Goal: Task Accomplishment & Management: Complete application form

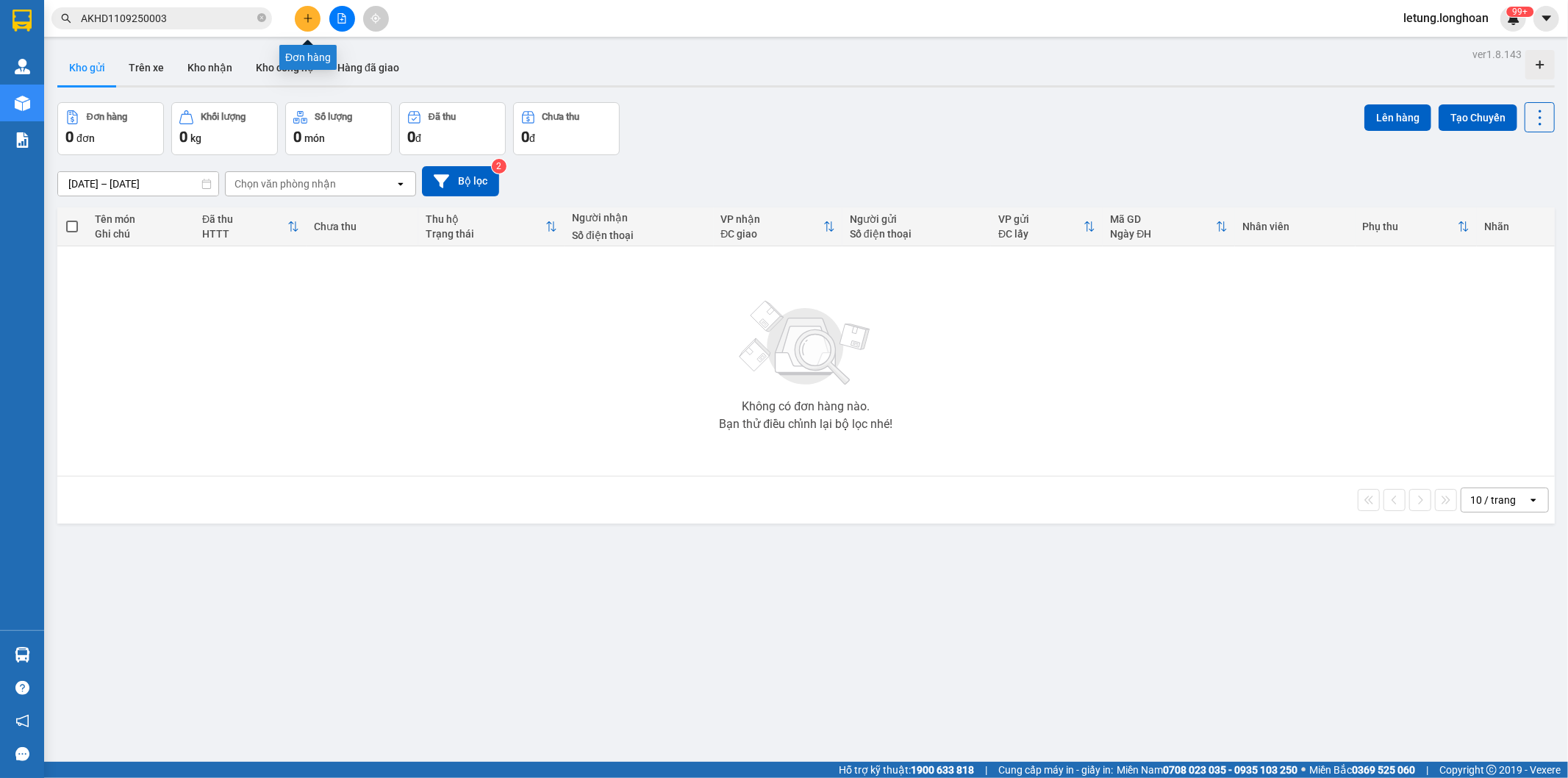
click at [306, 23] on button at bounding box center [307, 19] width 26 height 26
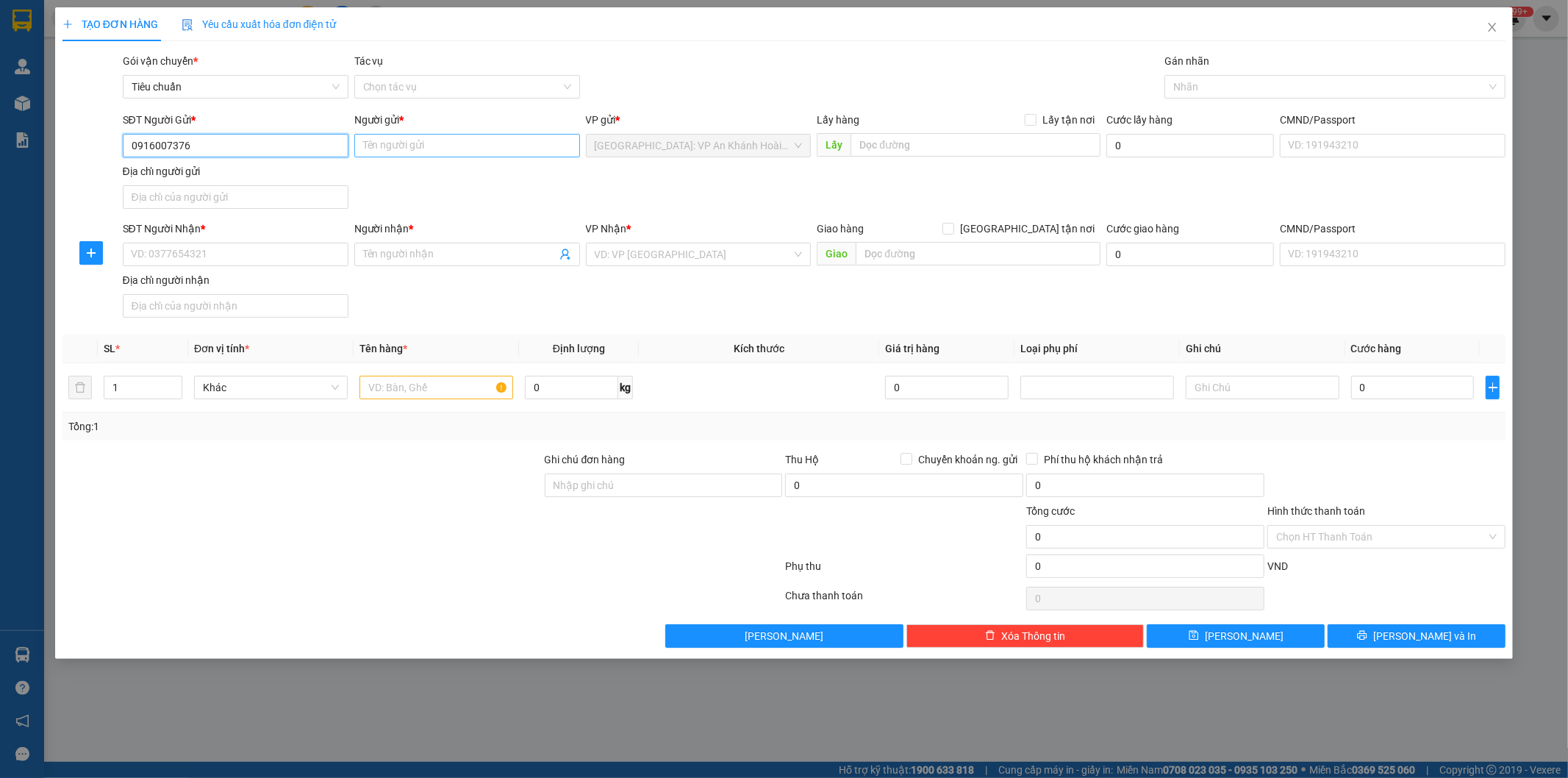
type input "0916007376"
click at [405, 147] on input "Người gửi *" at bounding box center [467, 145] width 226 height 23
type input "CTy Prato"
click at [180, 255] on input "SĐT Người Nhận *" at bounding box center [236, 254] width 226 height 23
type input "0982423706"
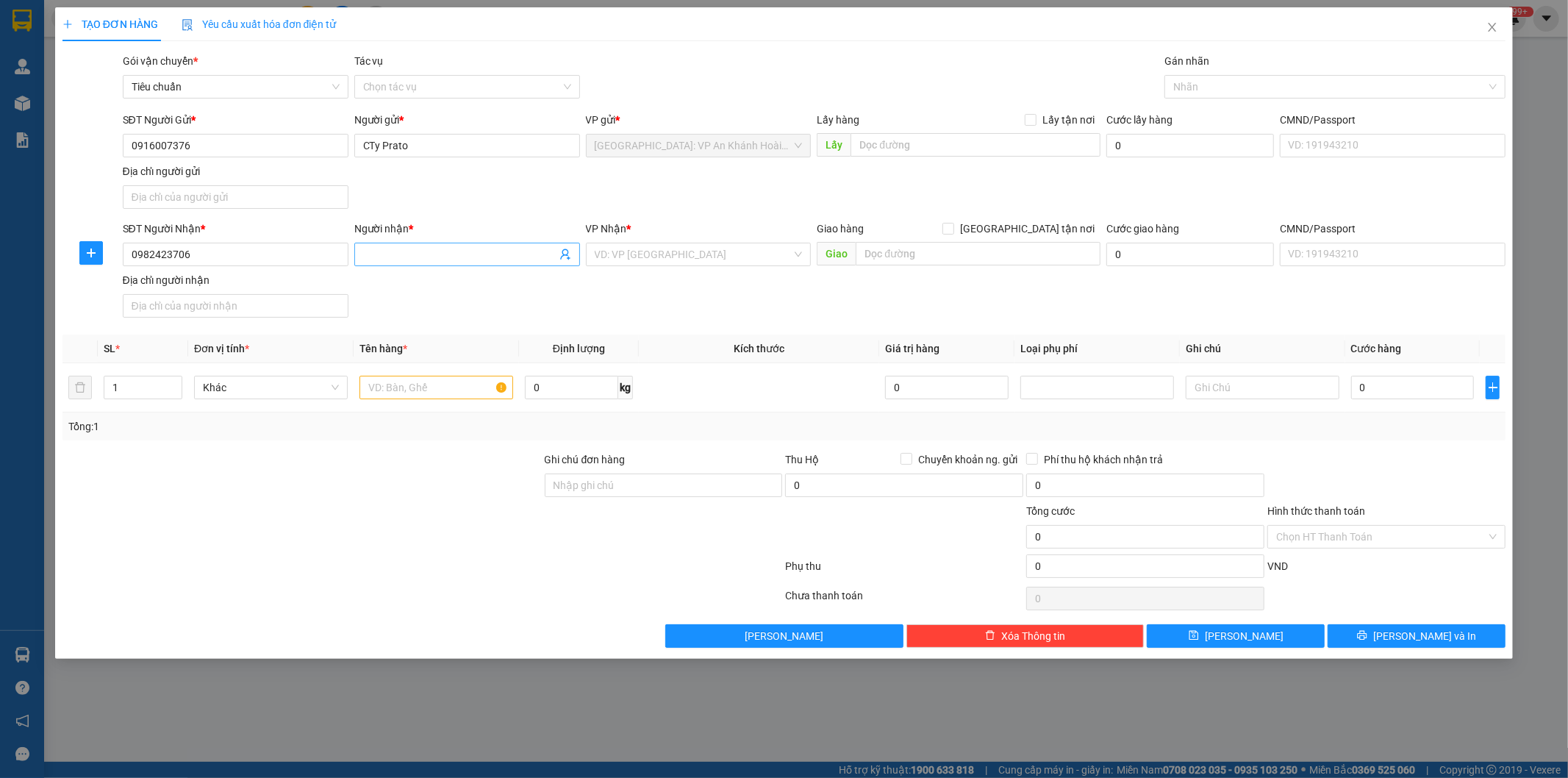
click at [417, 258] on input "Người nhận *" at bounding box center [460, 254] width 193 height 16
type input "C [PERSON_NAME]"
click at [884, 251] on input "text" at bounding box center [978, 253] width 245 height 23
type input "Lộ 7 [GEOGRAPHIC_DATA]"
click at [651, 253] on input "search" at bounding box center [694, 254] width 198 height 22
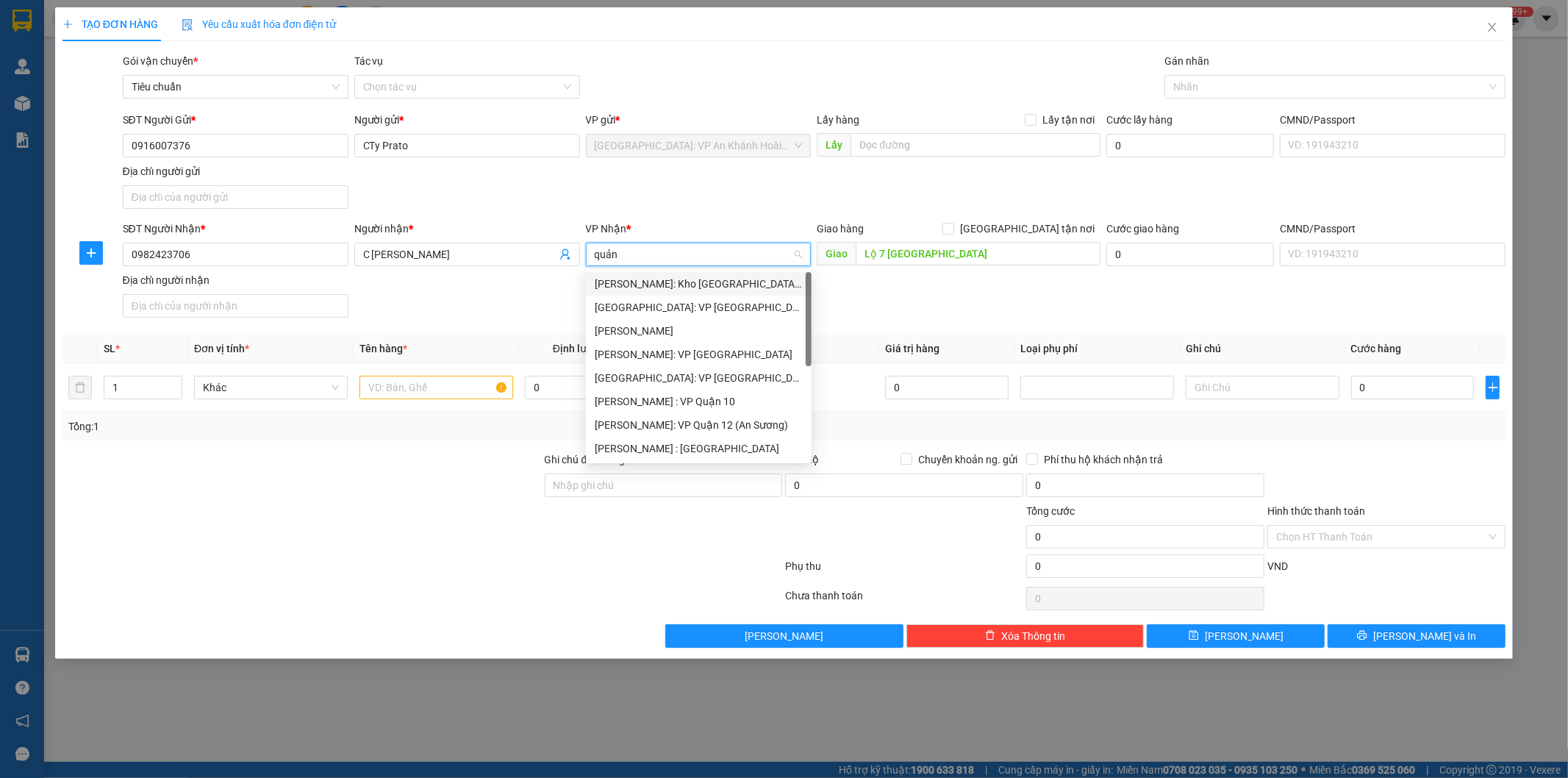
type input "quảng"
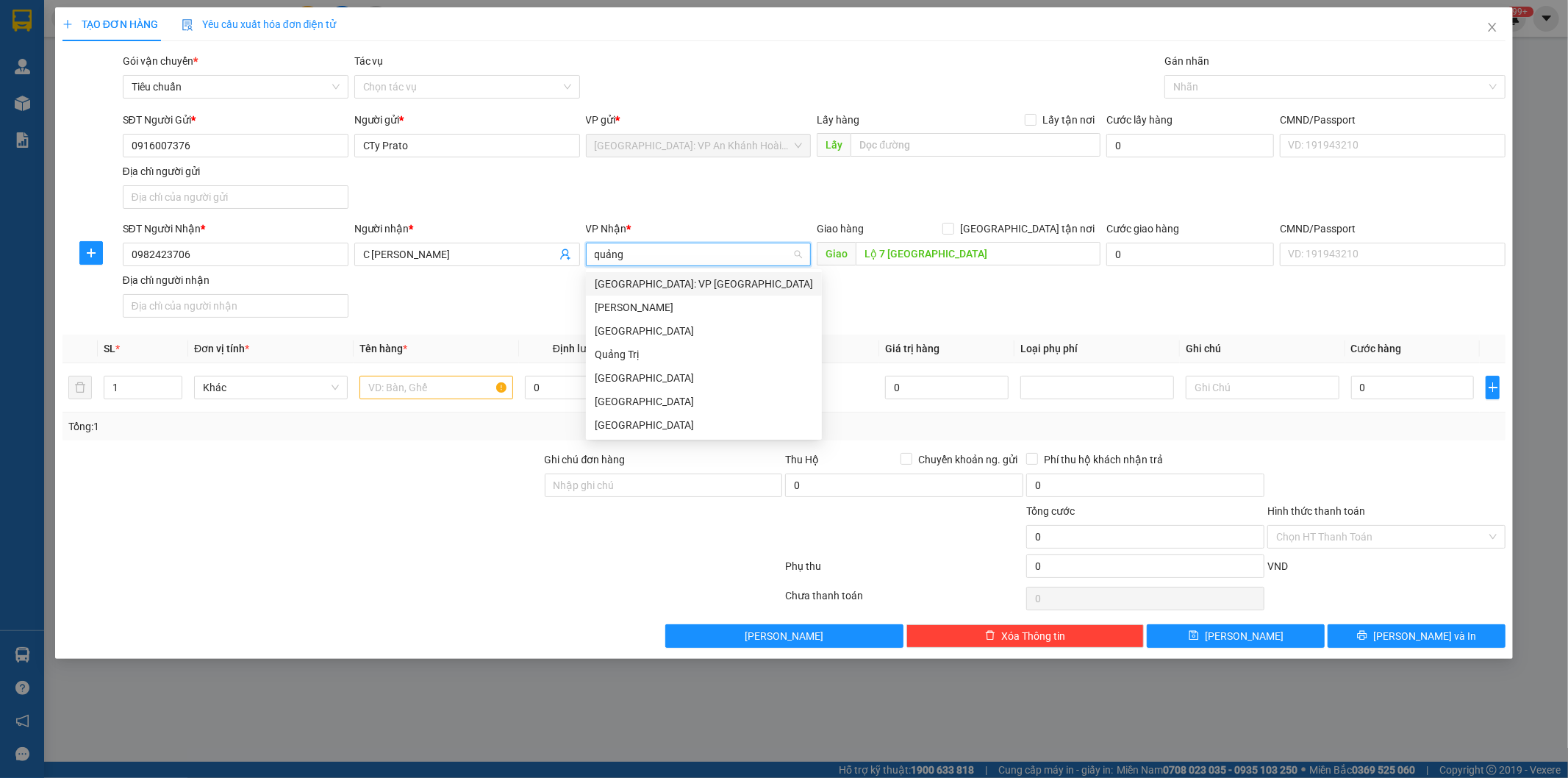
click at [688, 293] on div "[GEOGRAPHIC_DATA]: VP [GEOGRAPHIC_DATA]" at bounding box center [704, 283] width 236 height 23
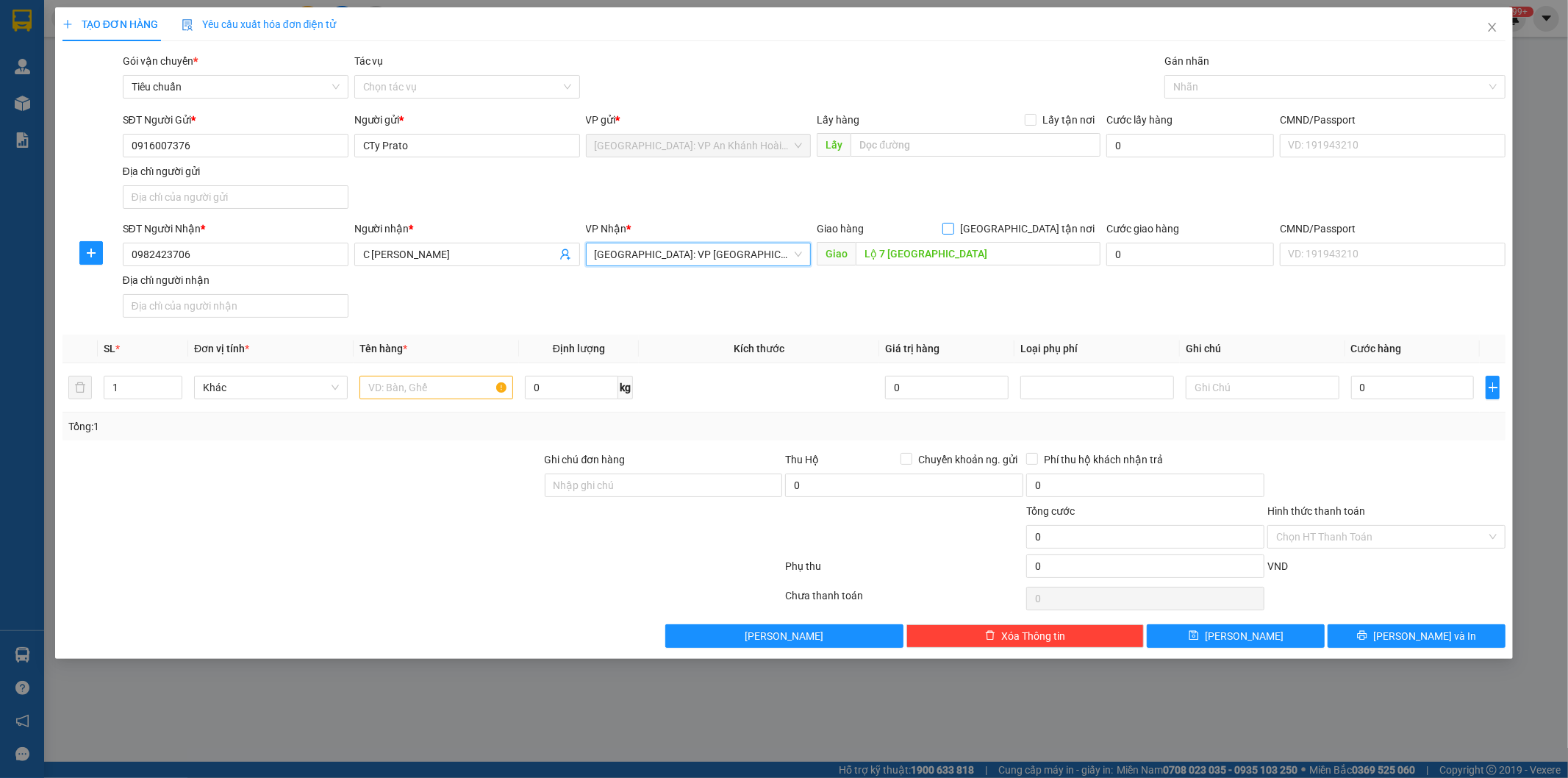
drag, startPoint x: 1027, startPoint y: 233, endPoint x: 1009, endPoint y: 203, distance: 35.0
click at [953, 233] on input "[GEOGRAPHIC_DATA] tận nơi" at bounding box center [947, 228] width 11 height 11
checkbox input "true"
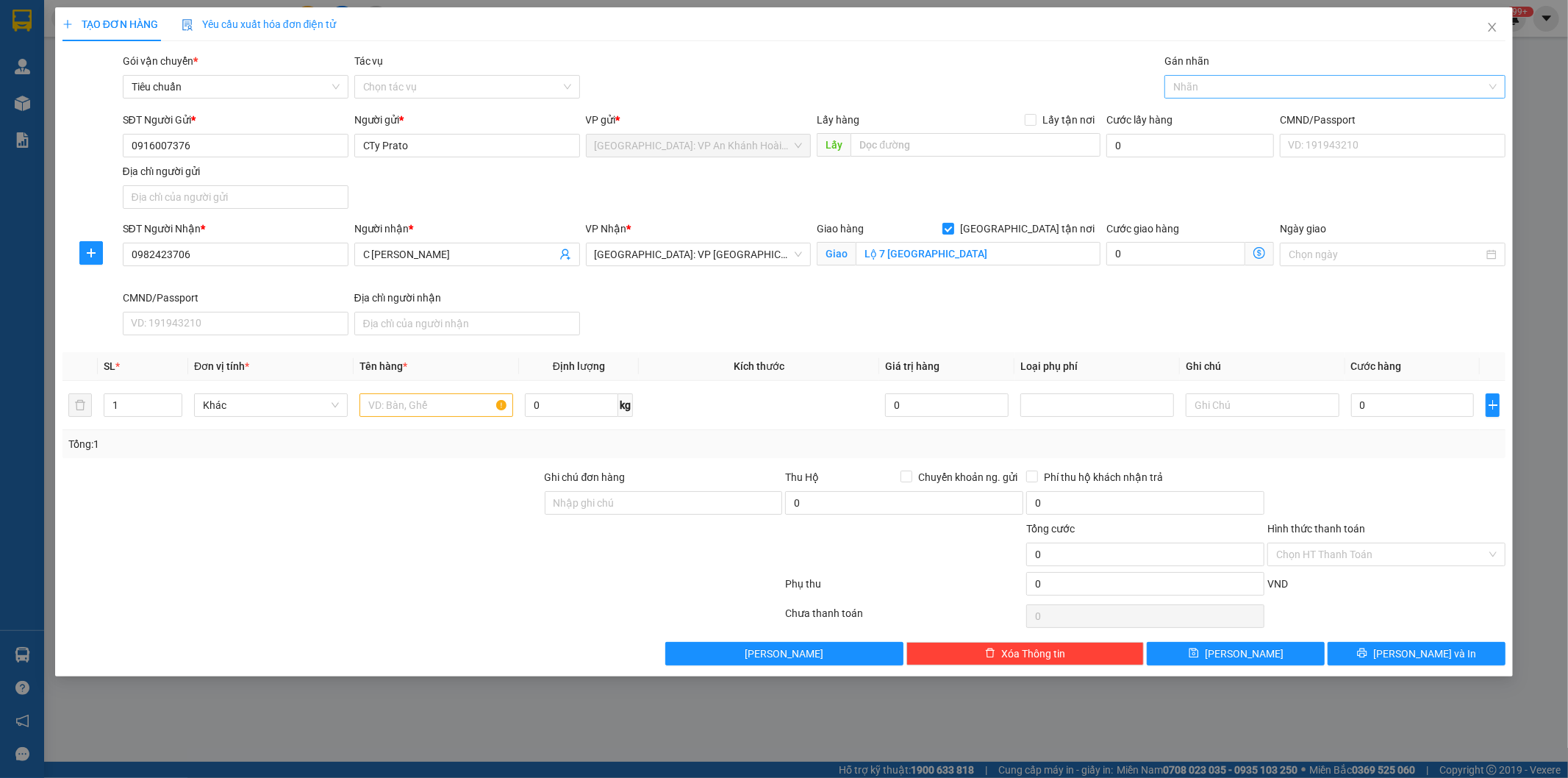
click at [1225, 85] on div at bounding box center [1327, 86] width 319 height 17
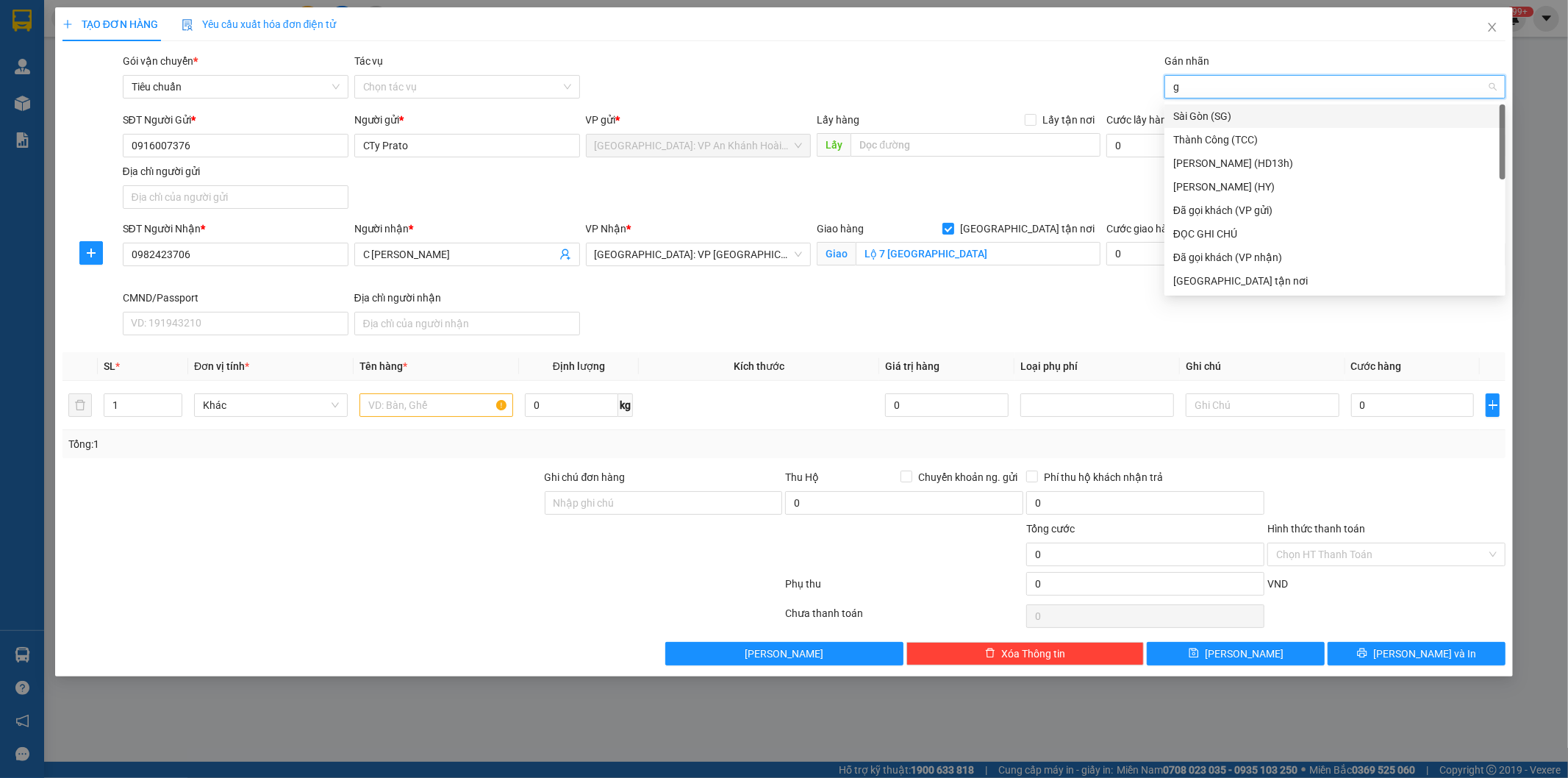
type input "gt"
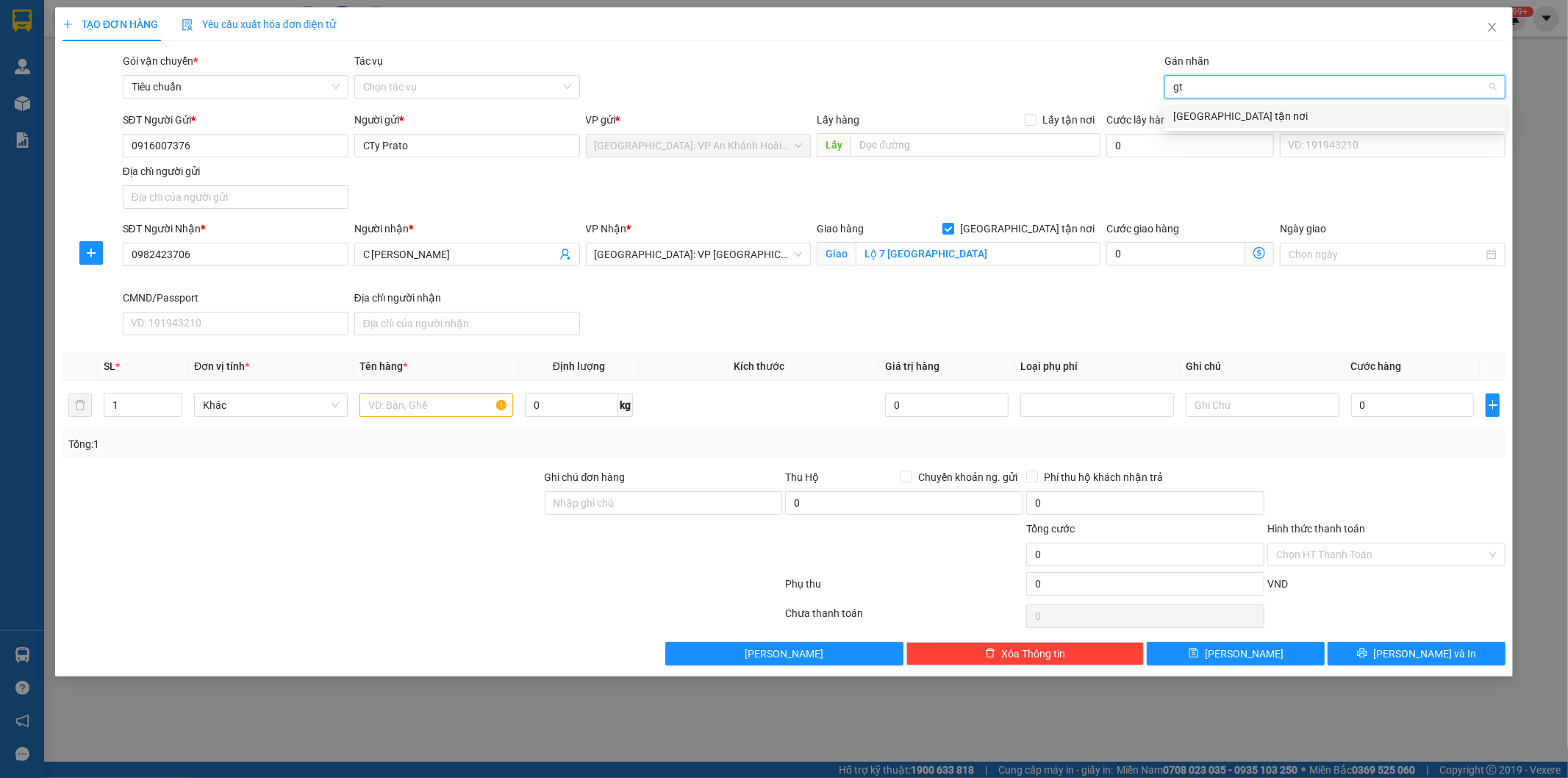
click at [1191, 122] on div "[GEOGRAPHIC_DATA] tận nơi" at bounding box center [1335, 116] width 323 height 16
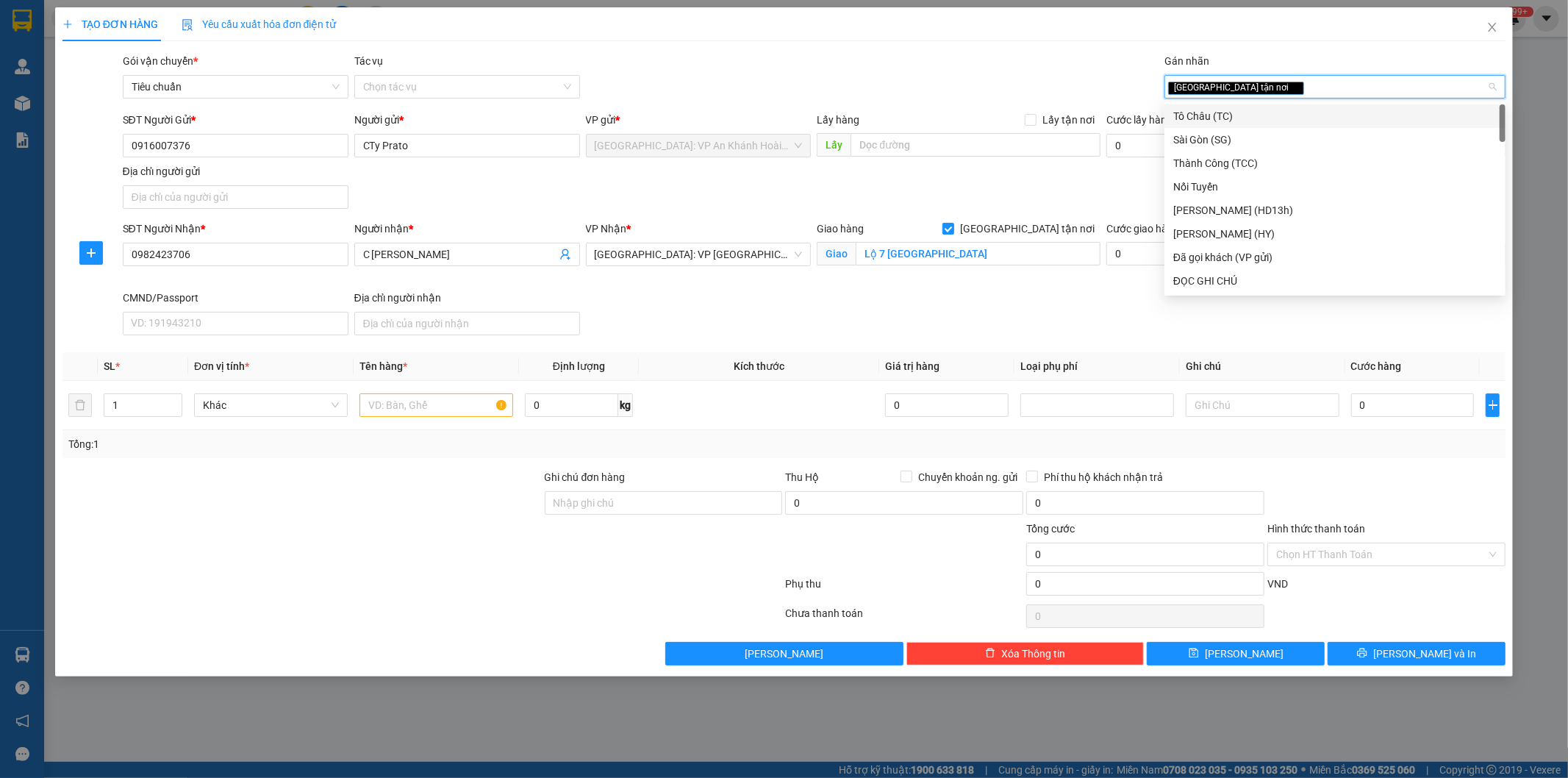
click at [870, 307] on div "SĐT Người Nhận * 0982423706 Người nhận * C Kim Nga VP Nhận * [GEOGRAPHIC_DATA]:…" at bounding box center [815, 281] width 1389 height 121
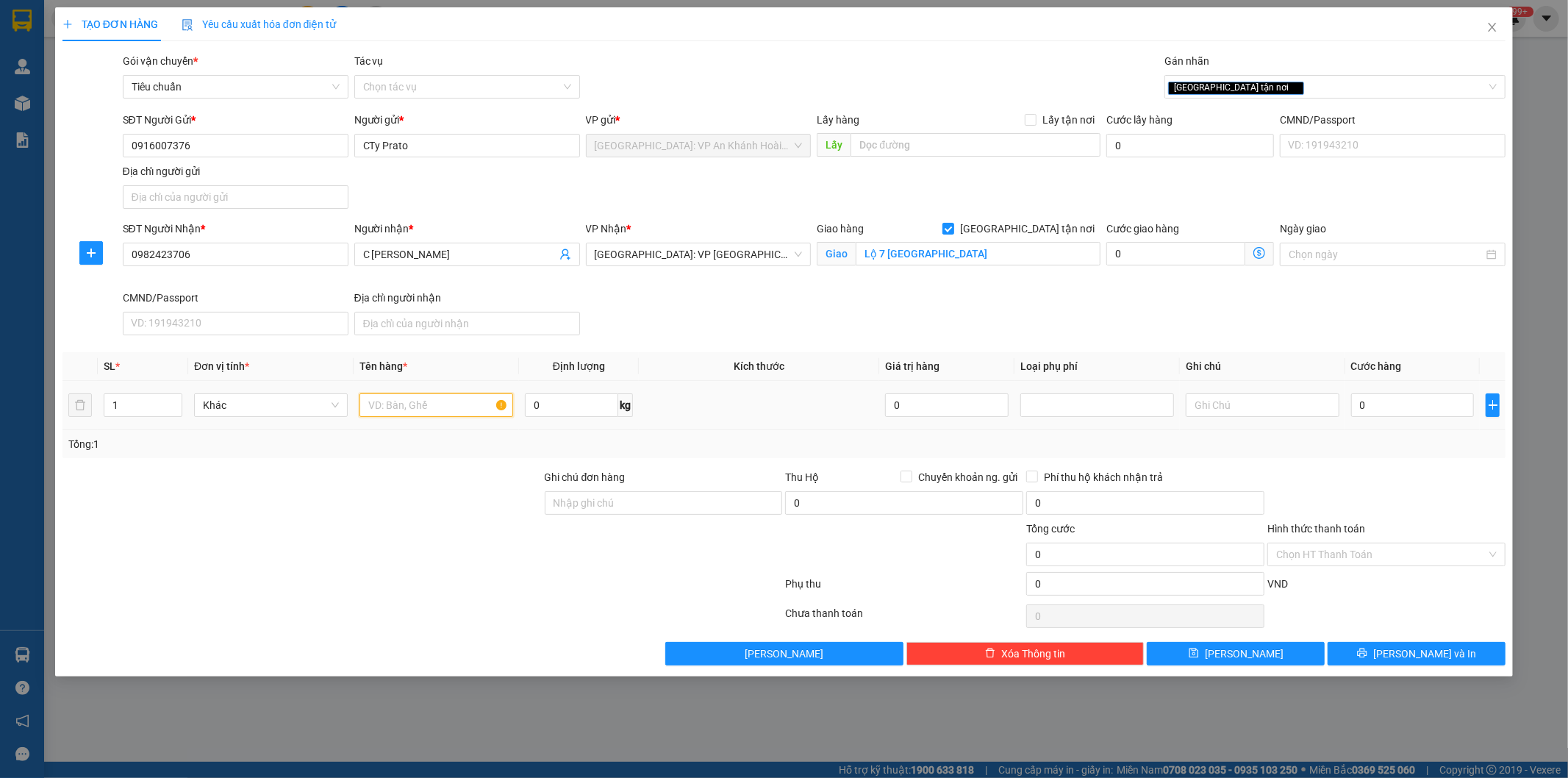
click at [386, 406] on input "text" at bounding box center [436, 405] width 154 height 23
type input "1 kiện bọc xốp nổ"
click at [566, 496] on input "Ghi chú đơn hàng" at bounding box center [664, 502] width 238 height 23
type input "hàng dễ vỡ xin nhẹ tay"
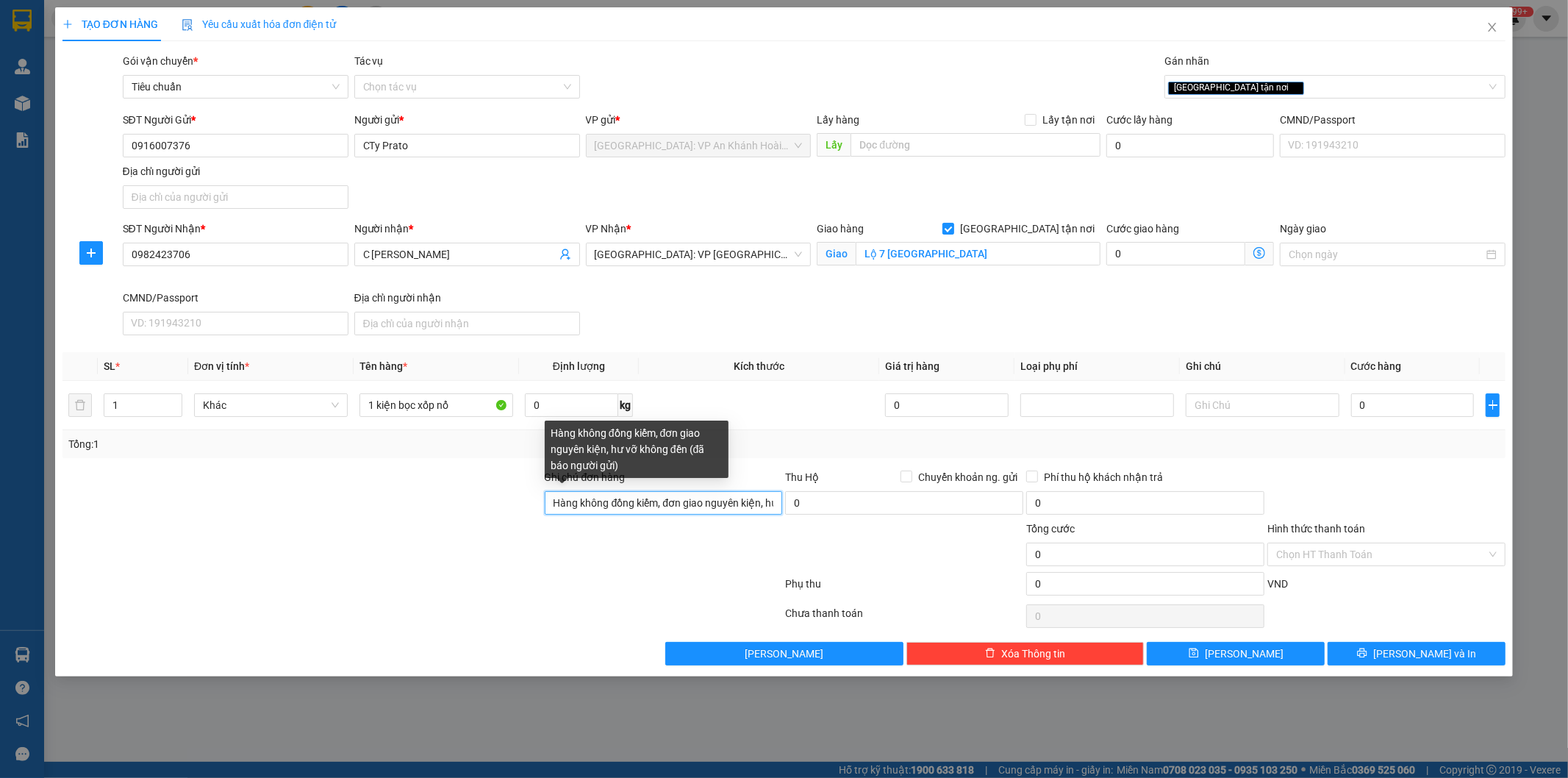
drag, startPoint x: 707, startPoint y: 503, endPoint x: 712, endPoint y: 511, distance: 9.4
click at [707, 503] on input "Hàng không đồng kiểm, đơn giao nguyên kiện, hư vỡ không đền (đã báo người gửi)" at bounding box center [664, 502] width 238 height 23
drag, startPoint x: 735, startPoint y: 504, endPoint x: 751, endPoint y: 504, distance: 16.0
click at [735, 504] on input "Hàng không đồng kiểm, đơn giao nguyên kiện, hư vỡ không đền (đã báo người gửi)" at bounding box center [664, 502] width 238 height 23
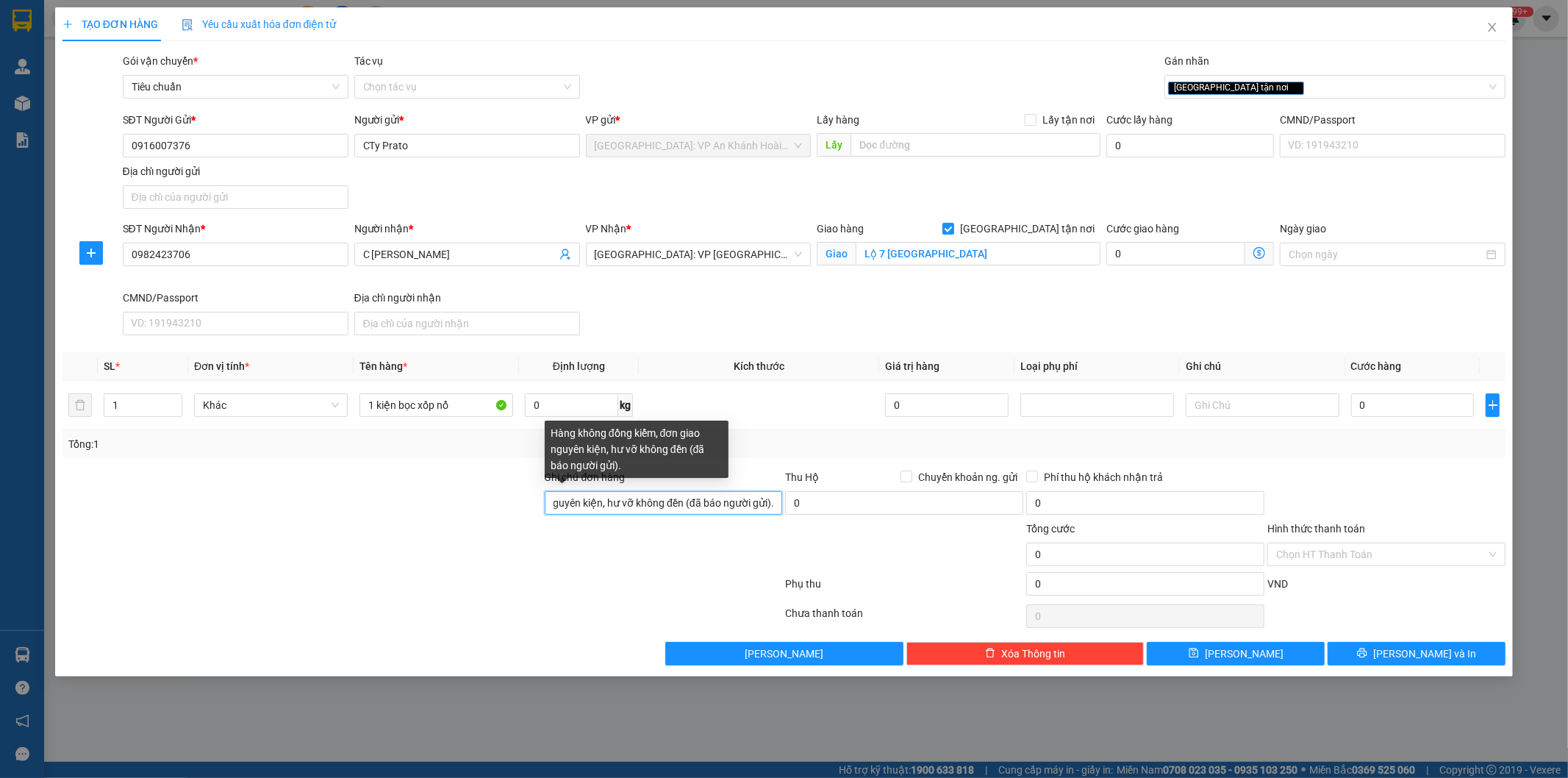
paste input "hàng dễ vỡ xin nhẹ tay"
paste input "hàng dễ vỡ xin n"
type input "Hàng không đồng kiểm, đơn giao nguyên kiện, hư vỡ không đền (đã báo người gửi).…"
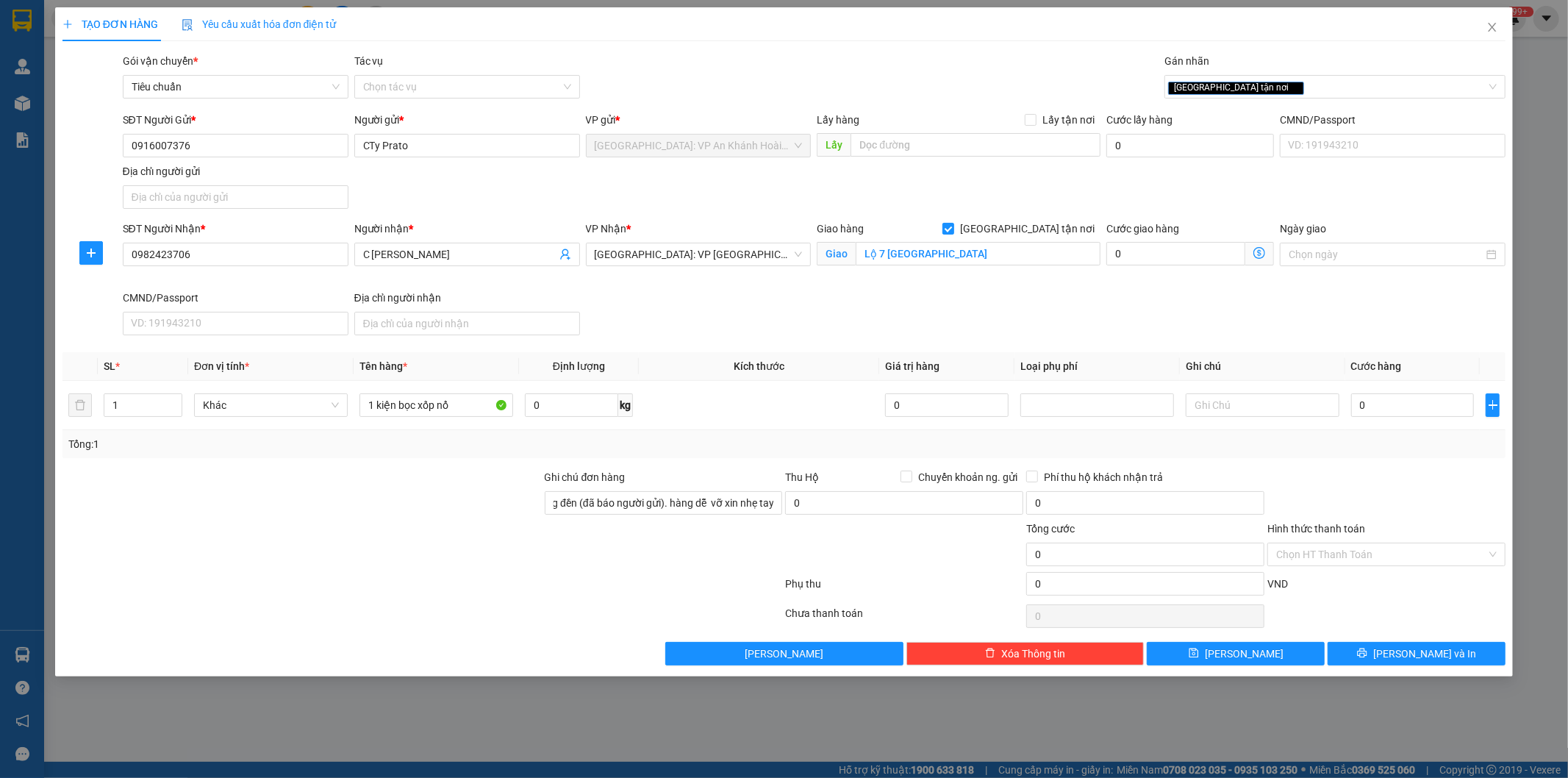
scroll to position [0, 0]
click at [656, 629] on div at bounding box center [423, 616] width 723 height 29
click at [1377, 406] on input "0" at bounding box center [1413, 405] width 124 height 23
type input "2"
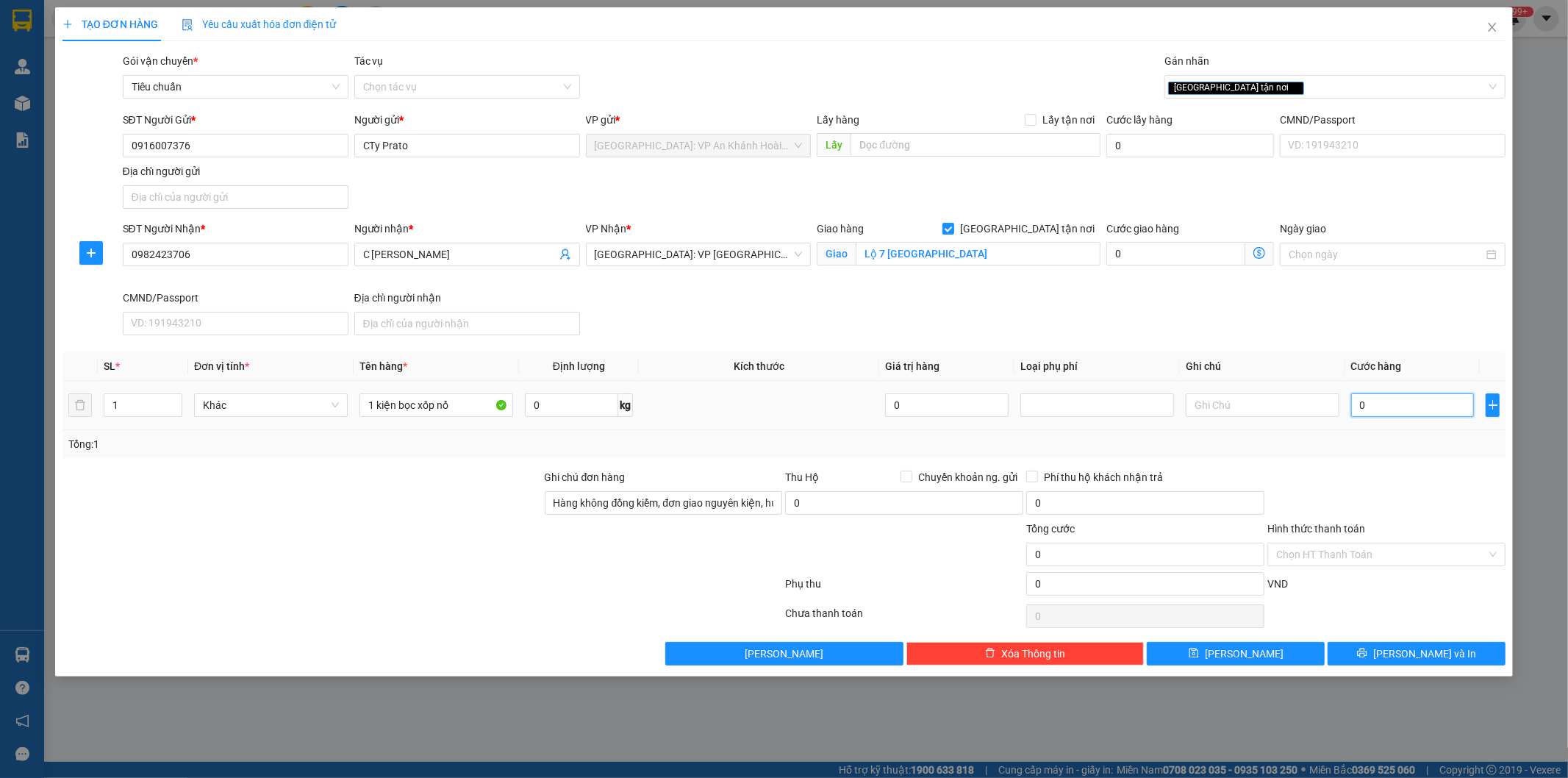
type input "2"
type input "20"
type input "200"
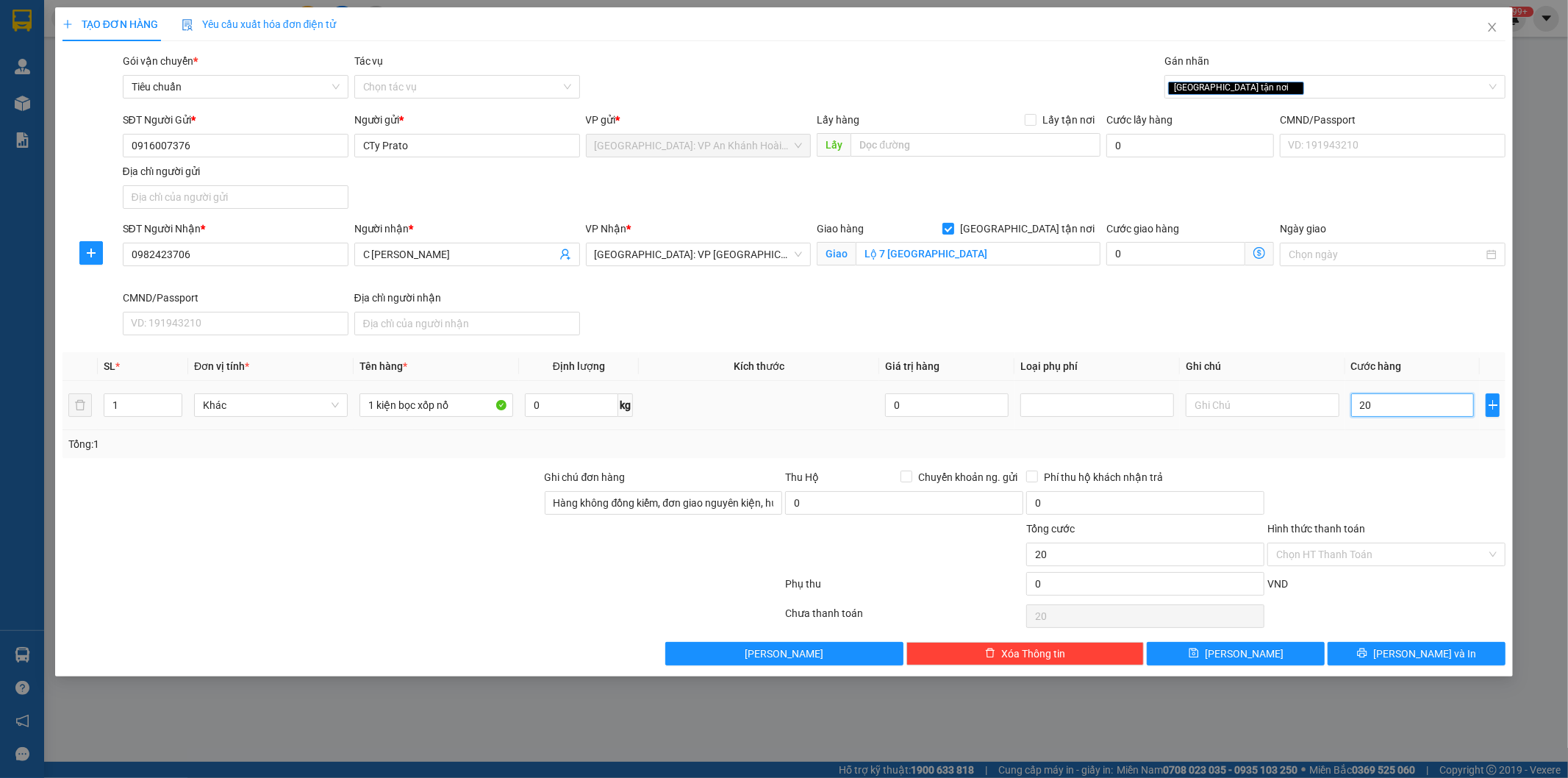
type input "200"
type input "2.000"
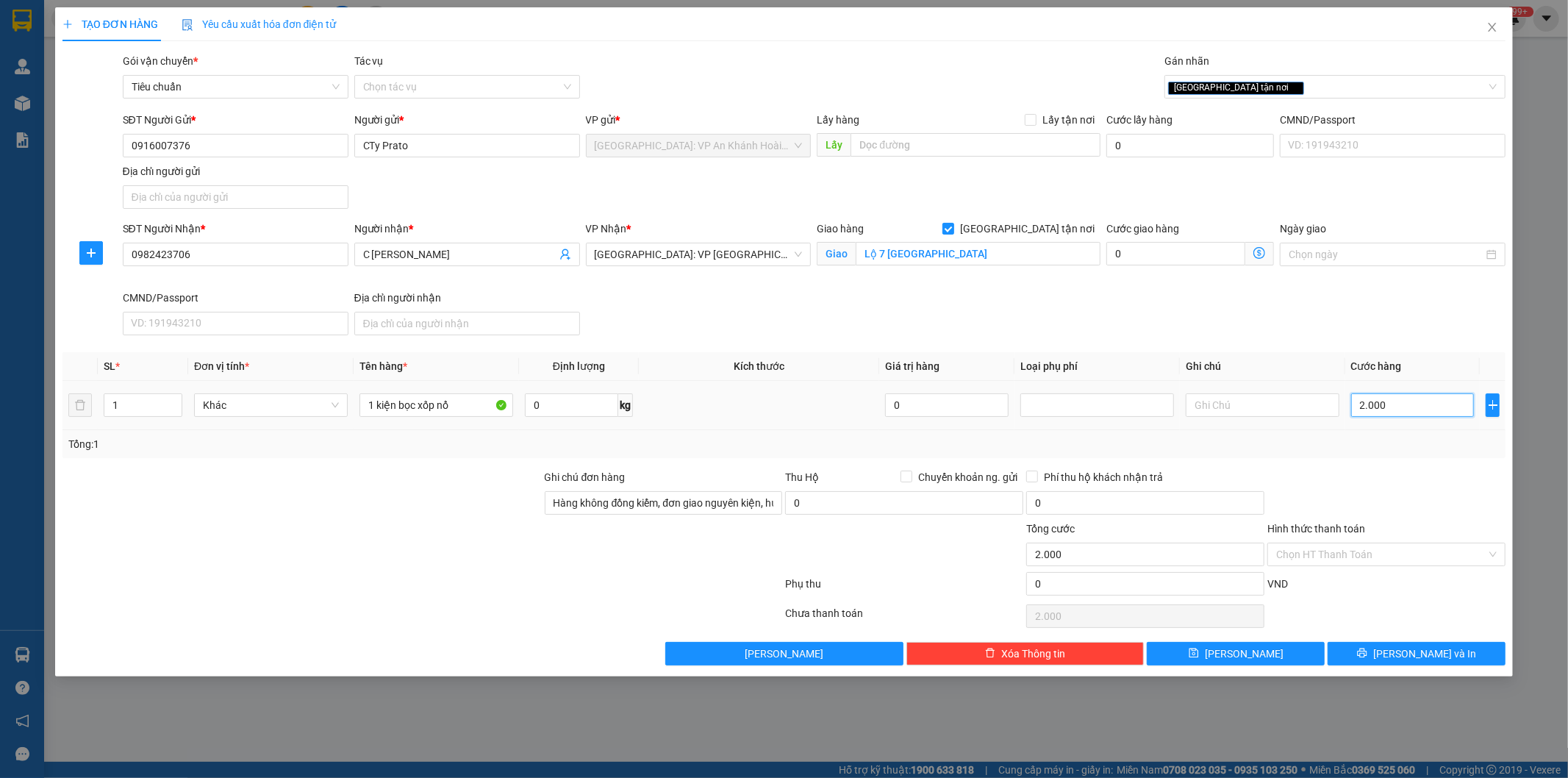
type input "20.000"
type input "200.000"
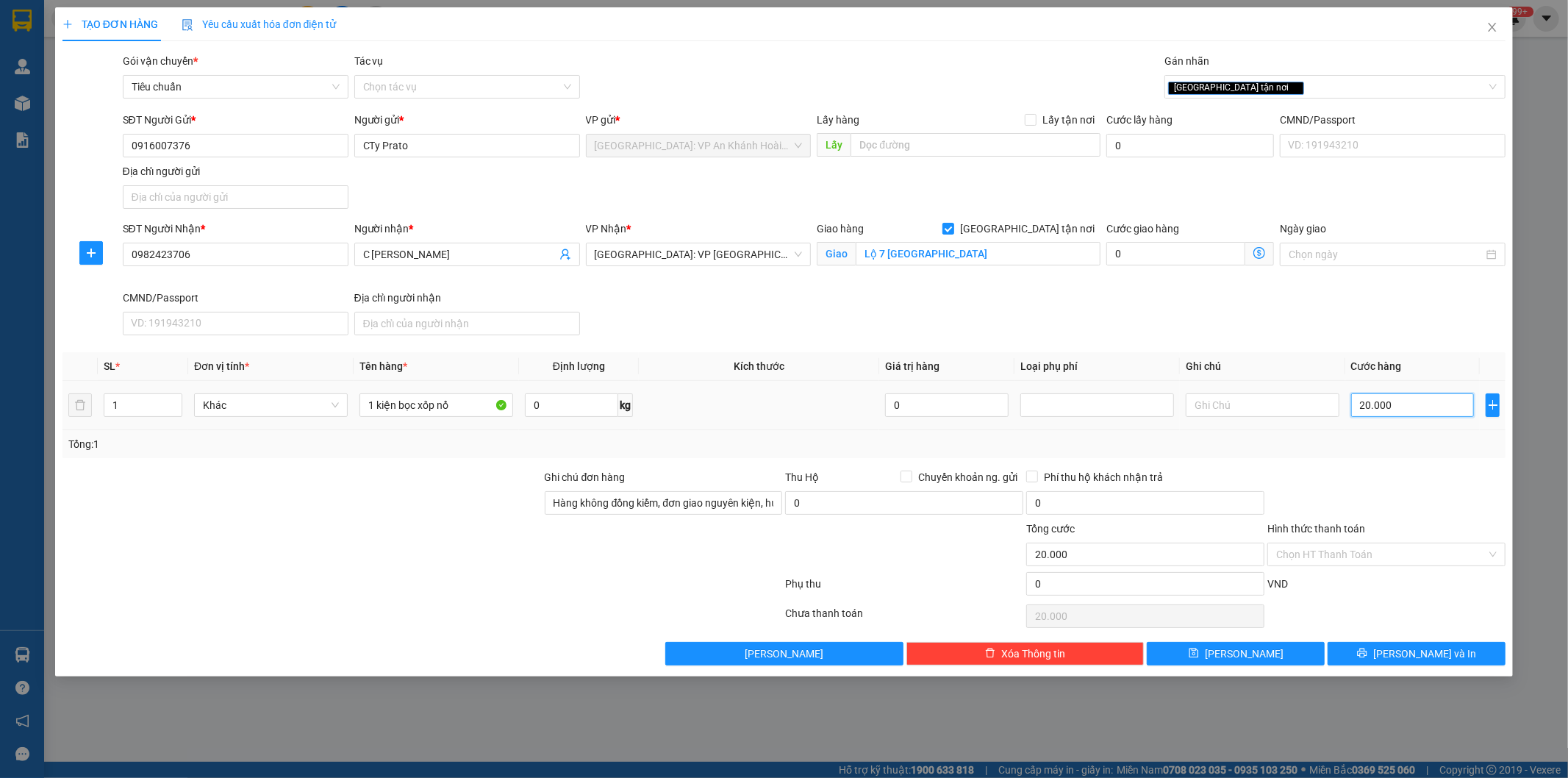
type input "200.000"
click at [1361, 493] on div at bounding box center [1386, 495] width 241 height 51
click at [1386, 656] on button "[PERSON_NAME] và In" at bounding box center [1417, 653] width 178 height 23
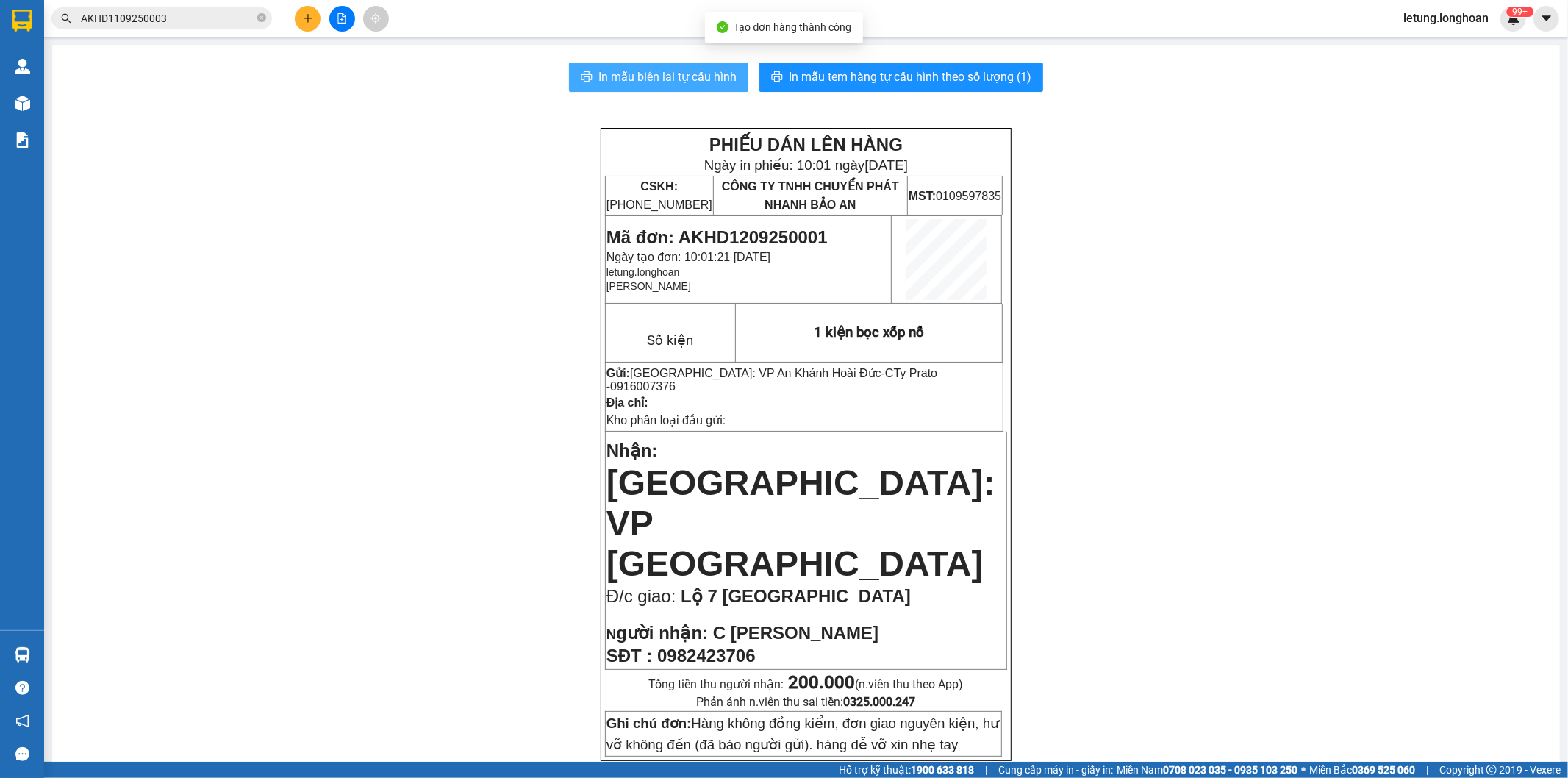
click at [687, 77] on span "In mẫu biên lai tự cấu hình" at bounding box center [667, 77] width 138 height 18
click at [644, 74] on span "In mẫu biên lai tự cấu hình" at bounding box center [667, 77] width 138 height 18
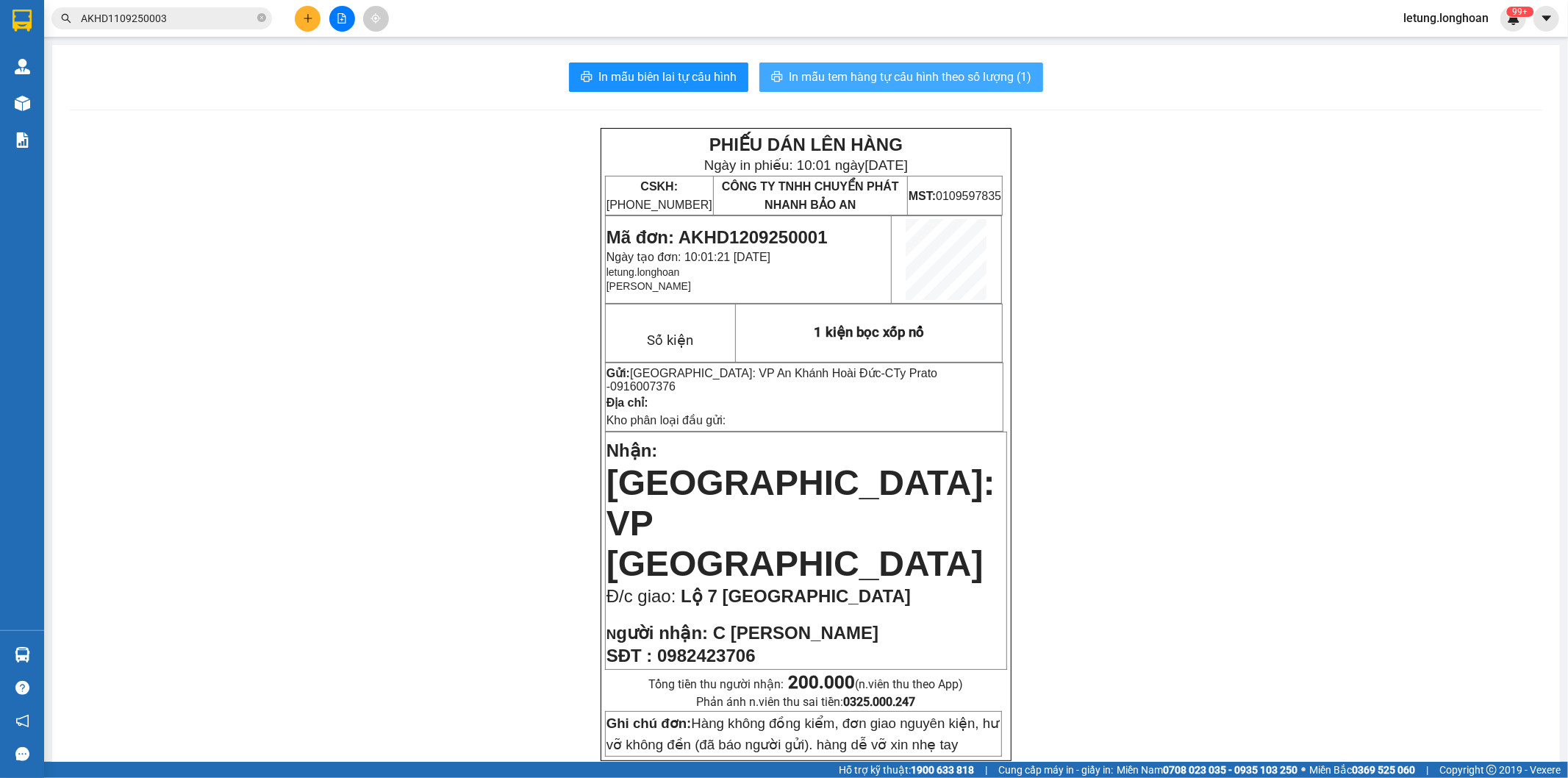
click at [980, 81] on span "In mẫu tem hàng tự cấu hình theo số lượng (1)" at bounding box center [910, 77] width 242 height 18
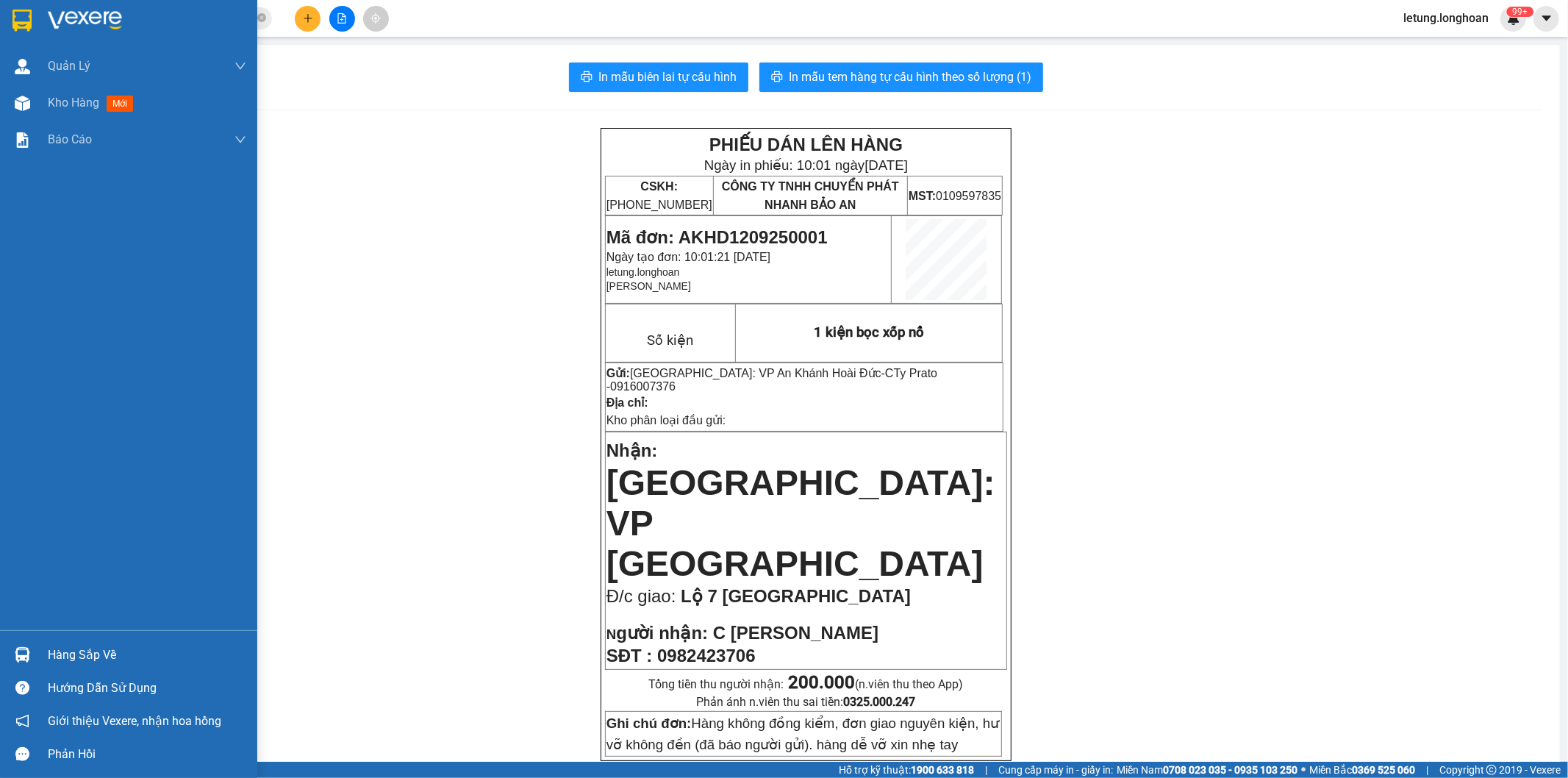
click at [26, 16] on img at bounding box center [22, 20] width 19 height 22
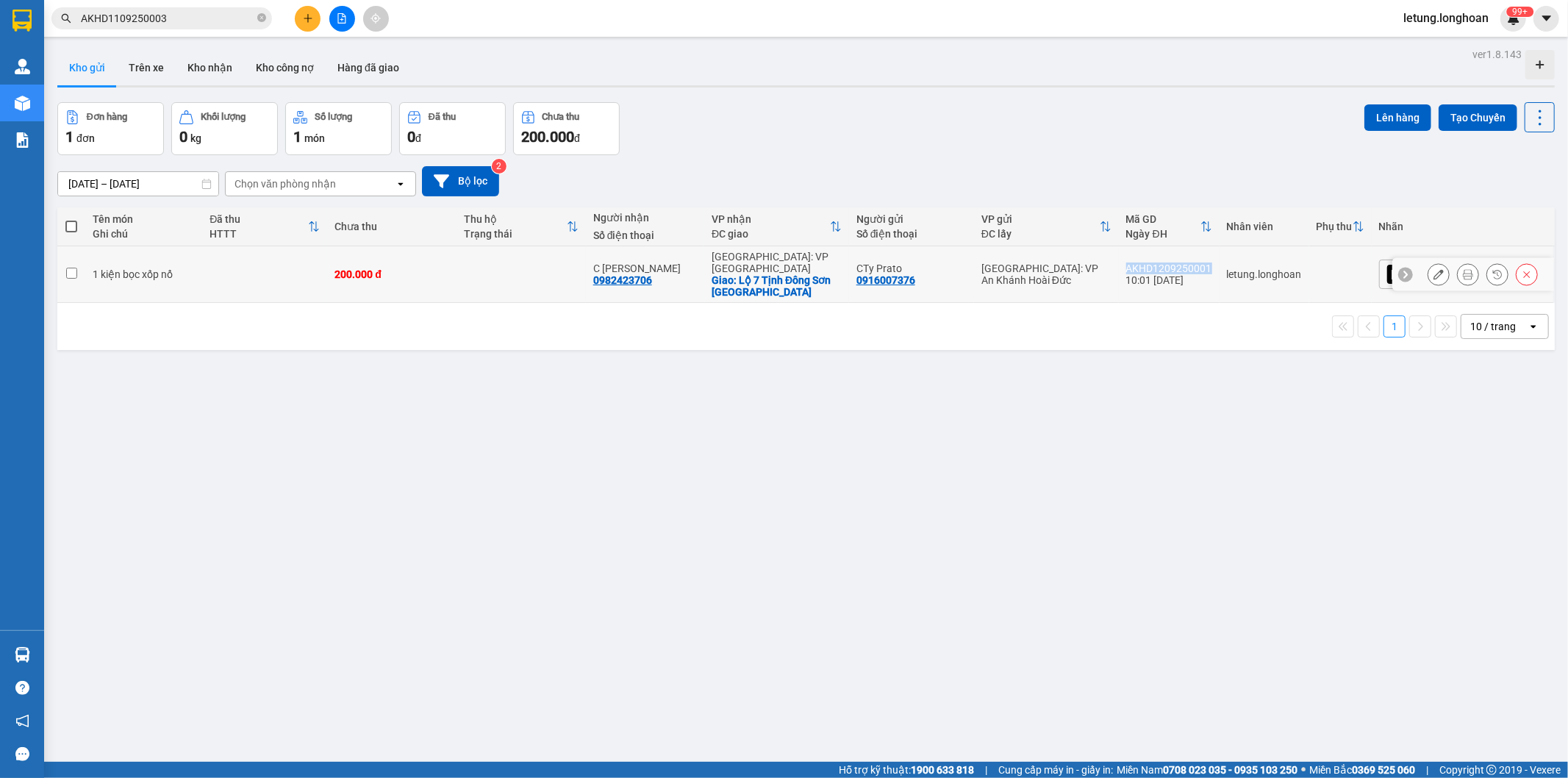
drag, startPoint x: 1281, startPoint y: 266, endPoint x: 1193, endPoint y: 265, distance: 88.0
click at [1193, 265] on td "AKHD1209250001 10:01 [DATE]" at bounding box center [1169, 274] width 100 height 57
checkbox input "true"
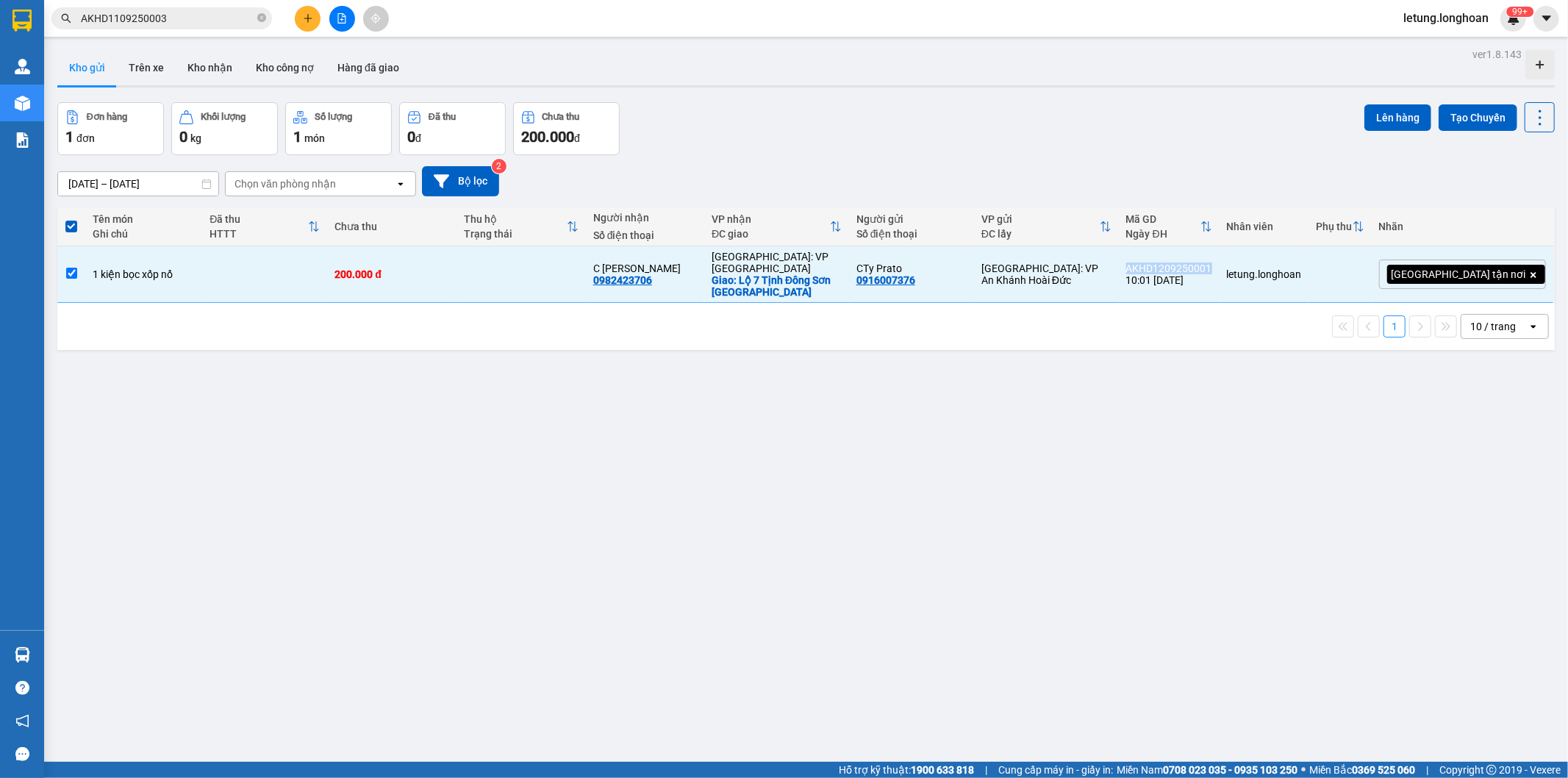
copy div "AKHD1209250001"
click at [1025, 511] on div "ver 1.8.143 Kho gửi Trên xe Kho nhận Kho công nợ Hàng đã giao Đơn hàng 1 đơn Kh…" at bounding box center [806, 433] width 1509 height 778
